Goal: Transaction & Acquisition: Purchase product/service

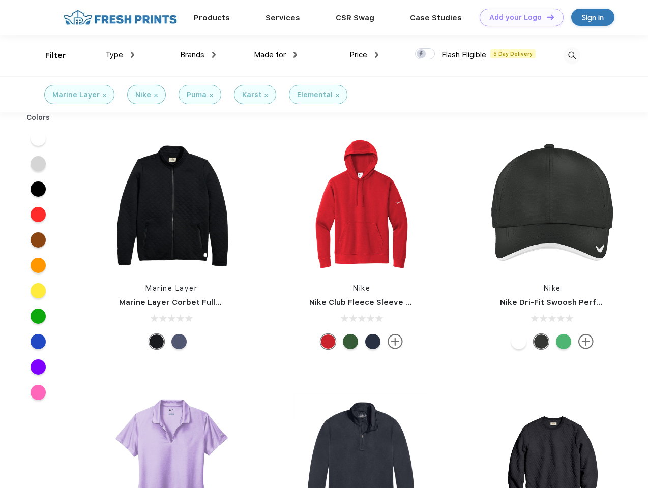
click at [518, 17] on link "Add your Logo Design Tool" at bounding box center [521, 18] width 84 height 18
click at [0, 0] on div "Design Tool" at bounding box center [0, 0] width 0 height 0
click at [546, 17] on link "Add your Logo Design Tool" at bounding box center [521, 18] width 84 height 18
click at [49, 55] on div "Filter" at bounding box center [55, 56] width 21 height 12
click at [120, 55] on span "Type" at bounding box center [114, 54] width 18 height 9
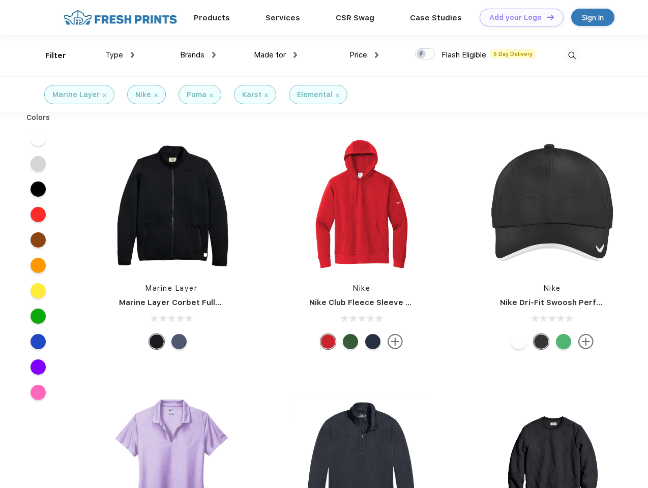
click at [198, 55] on span "Brands" at bounding box center [192, 54] width 24 height 9
click at [276, 55] on span "Made for" at bounding box center [270, 54] width 32 height 9
click at [364, 55] on span "Price" at bounding box center [358, 54] width 18 height 9
click at [425, 54] on div at bounding box center [425, 53] width 20 height 11
click at [422, 54] on input "checkbox" at bounding box center [418, 51] width 7 height 7
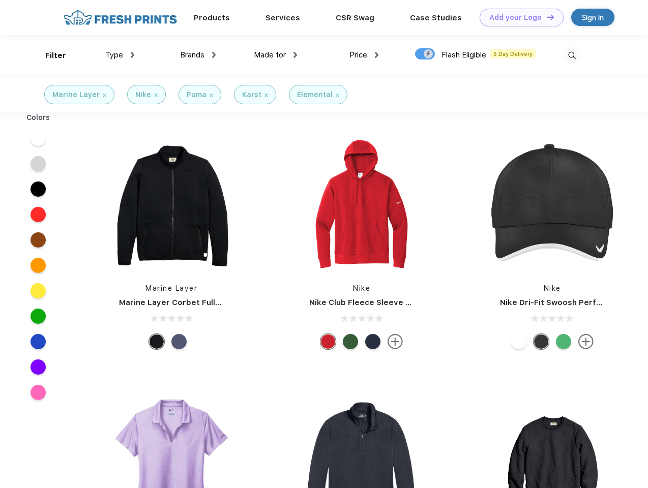
click at [571, 55] on img at bounding box center [571, 55] width 17 height 17
